Goal: Information Seeking & Learning: Find specific fact

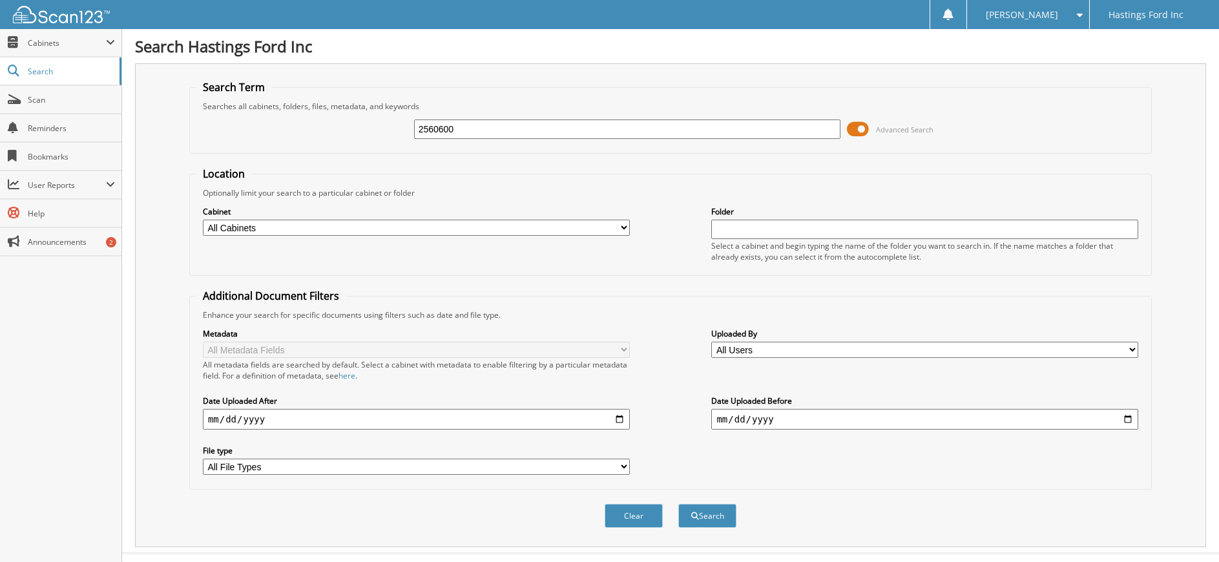
type input "2560600"
click at [678, 504] on button "Search" at bounding box center [707, 516] width 58 height 24
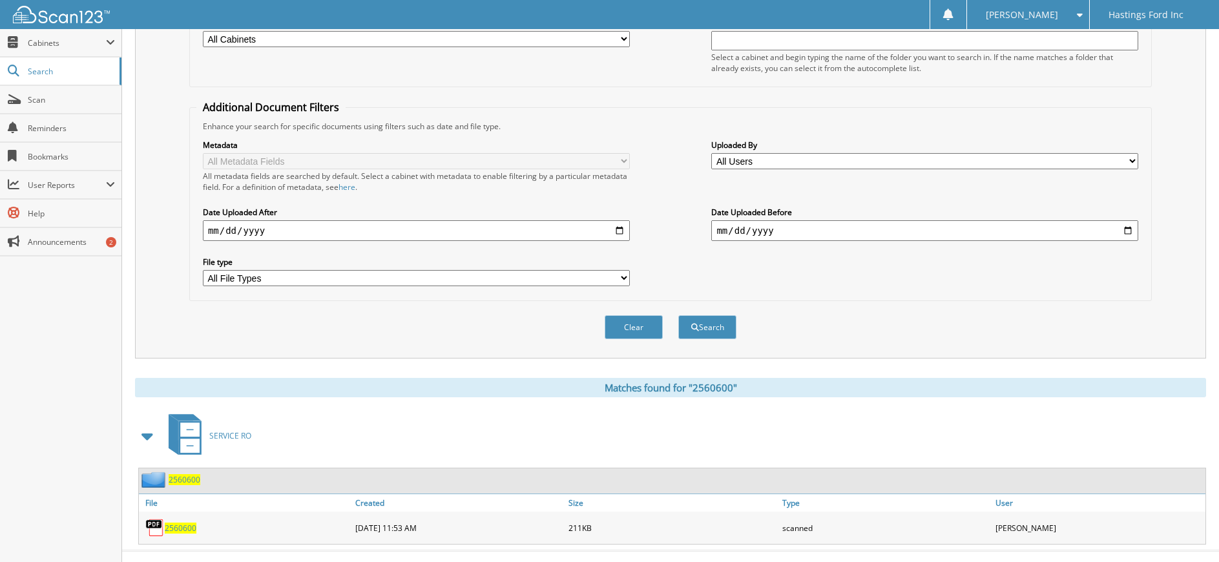
scroll to position [194, 0]
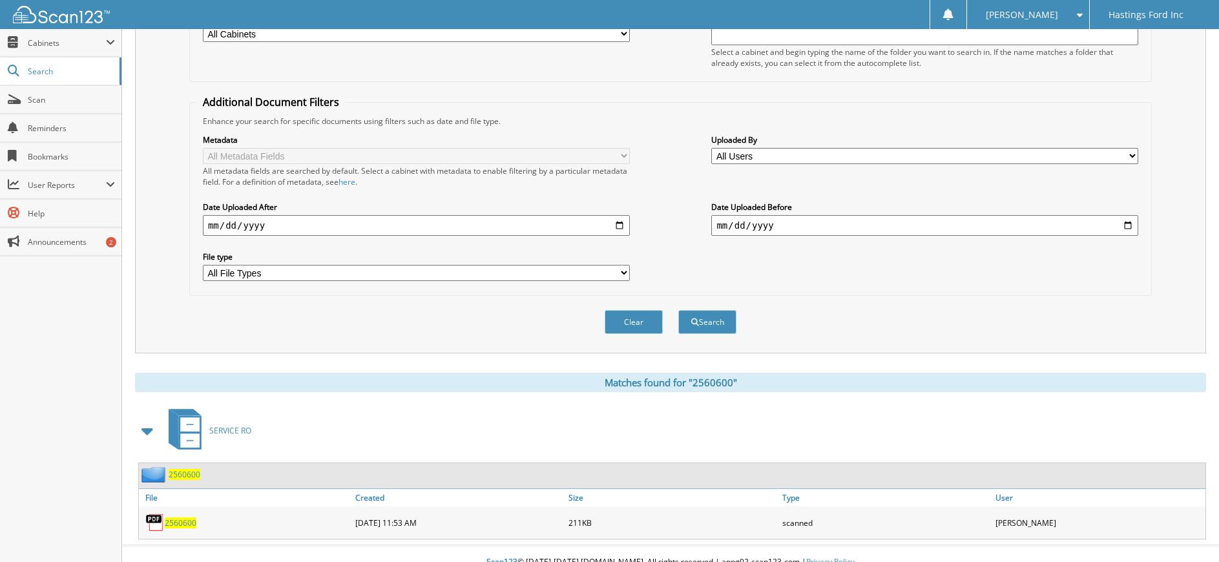
click at [176, 522] on span "2560600" at bounding box center [181, 522] width 32 height 11
